Goal: Task Accomplishment & Management: Manage account settings

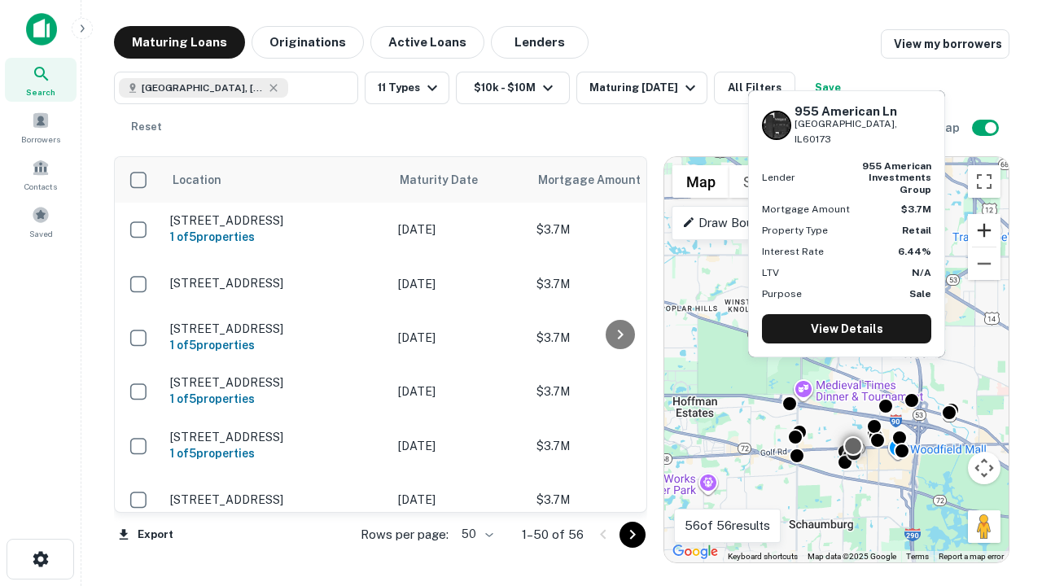
click at [984, 230] on button "Zoom in" at bounding box center [984, 230] width 33 height 33
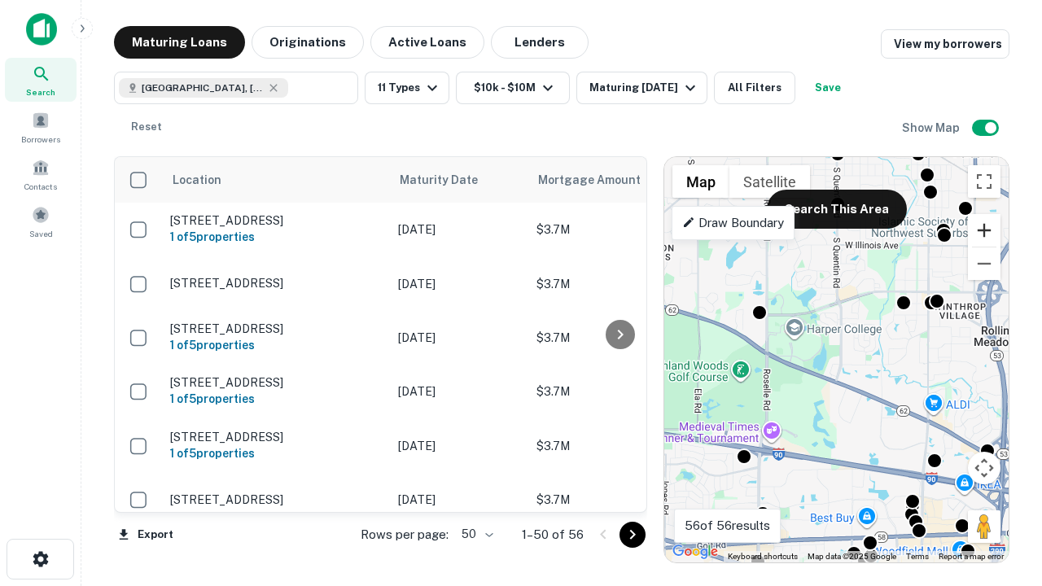
click at [984, 230] on button "Zoom in" at bounding box center [984, 230] width 33 height 33
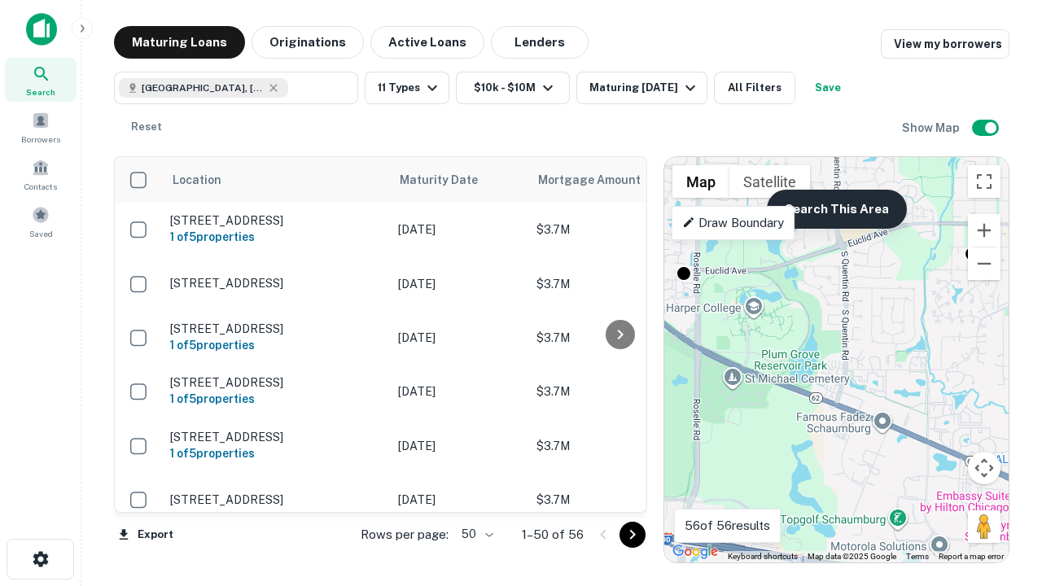
click at [836, 209] on button "Search This Area" at bounding box center [837, 209] width 140 height 39
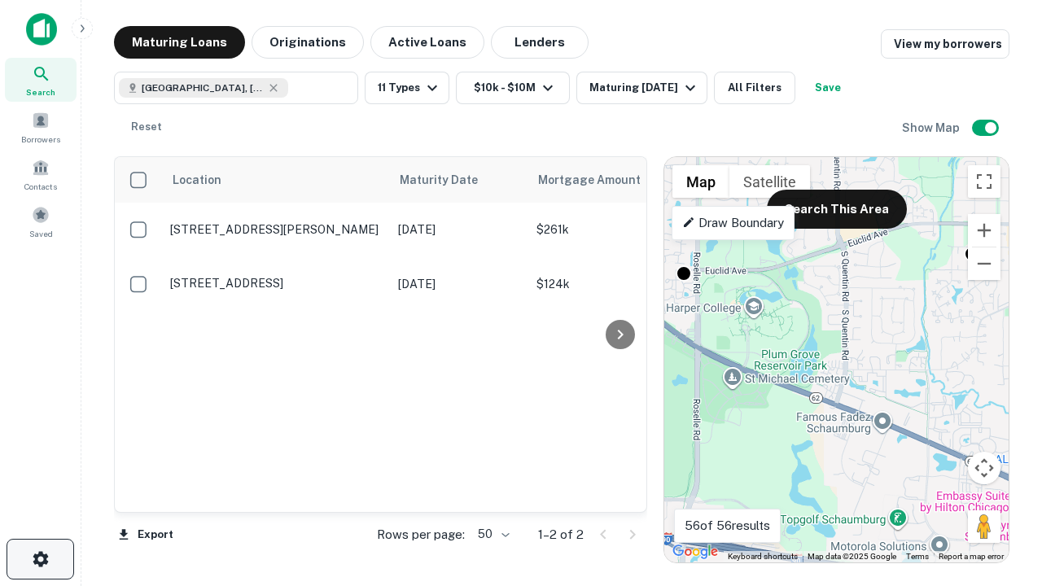
click at [40, 559] on icon "button" at bounding box center [41, 560] width 20 height 20
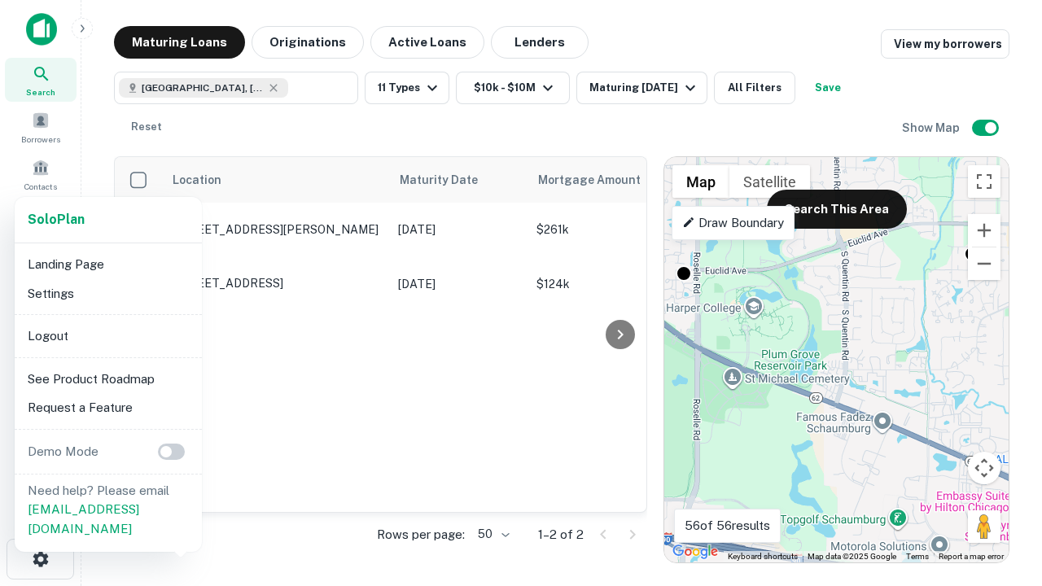
click at [107, 335] on li "Logout" at bounding box center [108, 336] width 174 height 29
